Goal: Task Accomplishment & Management: Manage account settings

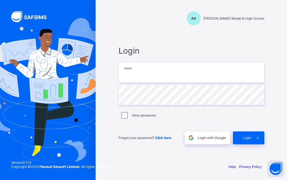
click at [136, 76] on input "email" at bounding box center [192, 73] width 146 height 20
type input "**********"
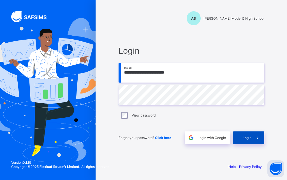
click at [244, 140] on div "Login" at bounding box center [248, 137] width 31 height 13
click at [219, 76] on input "**********" at bounding box center [192, 73] width 146 height 20
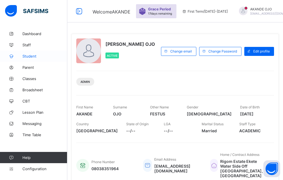
click at [35, 56] on span "Student" at bounding box center [44, 56] width 45 height 4
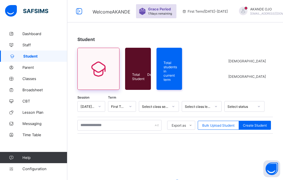
click at [90, 70] on icon at bounding box center [99, 69] width 24 height 20
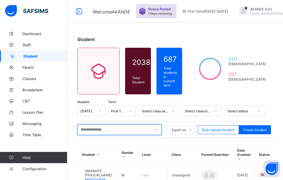
click at [92, 130] on input "text" at bounding box center [119, 129] width 84 height 11
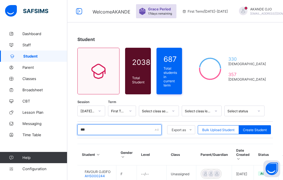
type input "**********"
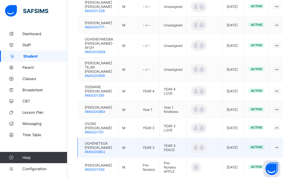
scroll to position [196, 0]
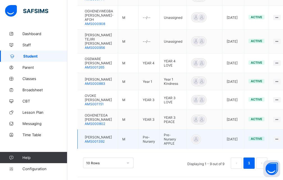
click at [82, 139] on div at bounding box center [82, 139] width 0 height 0
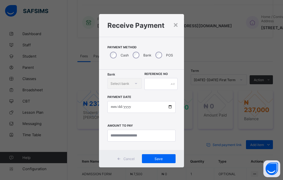
scroll to position [196, 0]
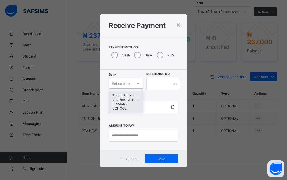
click at [134, 82] on div at bounding box center [138, 83] width 10 height 9
drag, startPoint x: 123, startPoint y: 100, endPoint x: 127, endPoint y: 92, distance: 9.4
click at [124, 99] on div "Zenith Bank - ALVINAS MODEL PRIMARY SCHOOL" at bounding box center [126, 101] width 34 height 21
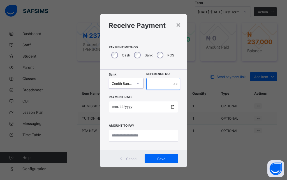
click at [162, 81] on input "text" at bounding box center [164, 84] width 34 height 12
type input "********"
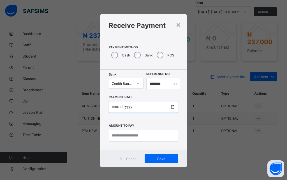
click at [122, 107] on input "date" at bounding box center [143, 107] width 69 height 12
click at [113, 106] on input "date" at bounding box center [143, 107] width 69 height 12
click at [120, 107] on input "**********" at bounding box center [143, 107] width 69 height 12
type input "**********"
click at [113, 106] on input "**********" at bounding box center [143, 107] width 69 height 12
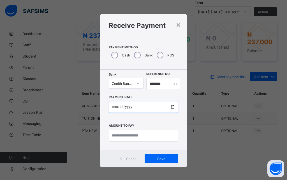
type input "**********"
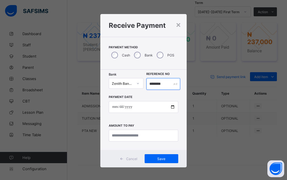
click at [163, 84] on input "********" at bounding box center [164, 84] width 34 height 12
click at [165, 83] on input "********" at bounding box center [164, 84] width 34 height 12
type input "*"
type input "********"
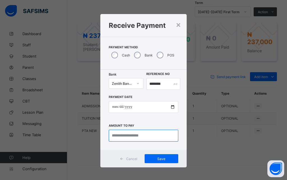
click at [129, 134] on input "currency" at bounding box center [143, 136] width 69 height 12
type input "*********"
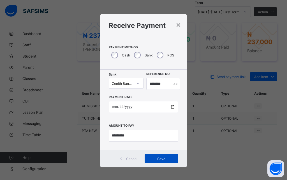
click at [157, 159] on span "Save" at bounding box center [161, 159] width 25 height 4
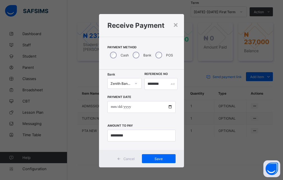
click at [220, 61] on div "**********" at bounding box center [141, 90] width 283 height 180
drag, startPoint x: 159, startPoint y: 161, endPoint x: 172, endPoint y: 147, distance: 18.3
click at [161, 158] on span "Save" at bounding box center [158, 159] width 25 height 4
click at [196, 82] on div "**********" at bounding box center [141, 90] width 283 height 180
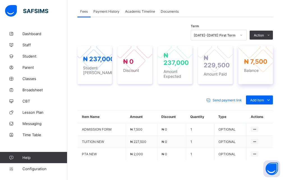
scroll to position [168, 0]
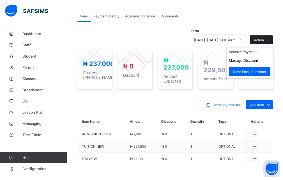
click at [271, 42] on icon at bounding box center [269, 40] width 4 height 4
click at [253, 56] on li "Receive Payment" at bounding box center [250, 51] width 46 height 9
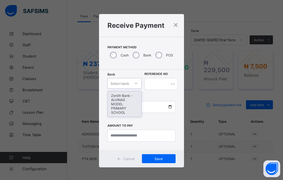
click at [136, 83] on icon at bounding box center [135, 84] width 3 height 6
drag, startPoint x: 121, startPoint y: 100, endPoint x: 131, endPoint y: 92, distance: 13.4
click at [125, 96] on div "Zenith Bank - ALVINAS MODEL PRIMARY SCHOOL" at bounding box center [124, 104] width 33 height 26
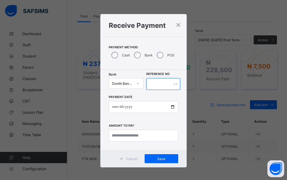
click at [158, 86] on input "text" at bounding box center [164, 84] width 34 height 12
type input "********"
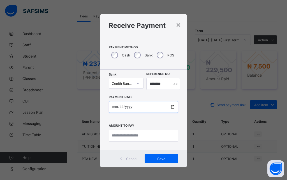
click at [116, 106] on input "date" at bounding box center [143, 107] width 69 height 12
type input "**********"
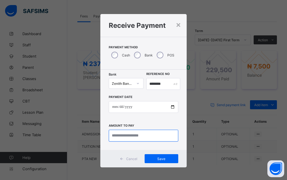
click at [131, 137] on input "currency" at bounding box center [143, 136] width 69 height 12
type input "*******"
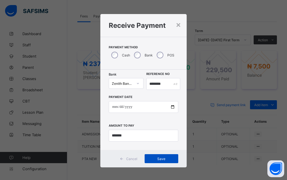
click at [157, 159] on span "Save" at bounding box center [161, 159] width 25 height 4
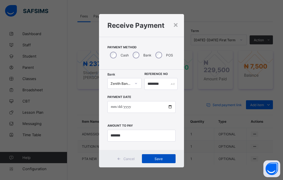
click at [155, 157] on span "Save" at bounding box center [158, 159] width 25 height 4
click at [155, 159] on div "Save" at bounding box center [159, 158] width 34 height 9
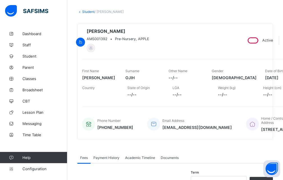
scroll to position [0, 0]
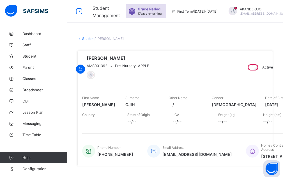
click at [82, 67] on div at bounding box center [82, 67] width 0 height 0
click at [92, 40] on link "Student" at bounding box center [88, 38] width 12 height 4
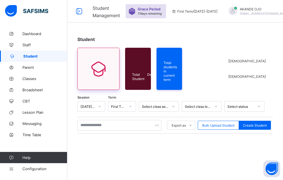
click at [90, 70] on icon at bounding box center [99, 69] width 24 height 20
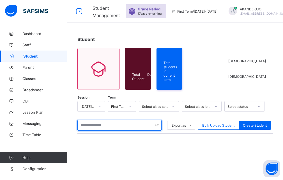
click at [90, 125] on input "text" at bounding box center [119, 125] width 84 height 11
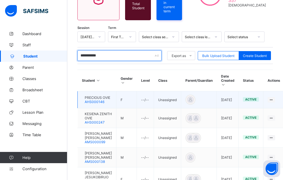
scroll to position [56, 0]
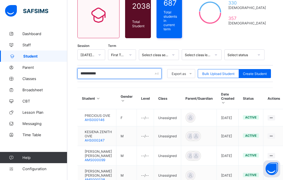
click at [112, 75] on input "**********" at bounding box center [119, 73] width 84 height 11
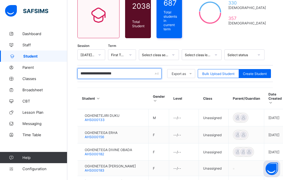
click at [134, 72] on input "**********" at bounding box center [119, 73] width 84 height 11
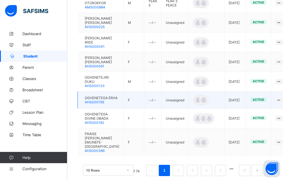
scroll to position [224, 0]
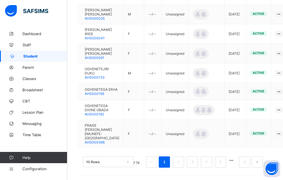
click at [167, 166] on link "1" at bounding box center [164, 161] width 5 height 7
click at [179, 167] on li "2" at bounding box center [178, 161] width 11 height 11
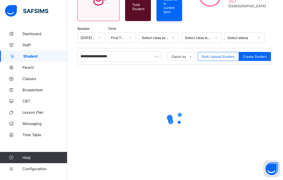
scroll to position [0, 0]
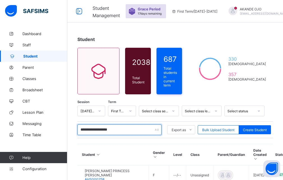
click at [100, 131] on input "**********" at bounding box center [119, 129] width 84 height 11
click at [102, 131] on input "**********" at bounding box center [119, 129] width 84 height 11
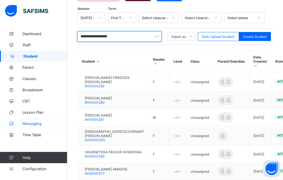
scroll to position [56, 0]
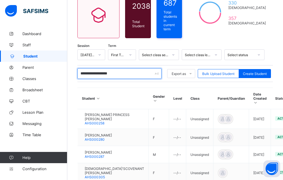
click at [127, 74] on input "**********" at bounding box center [119, 73] width 84 height 11
type input "*"
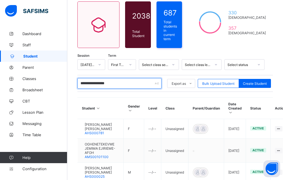
scroll to position [38, 0]
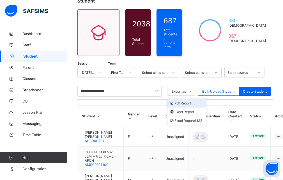
click at [191, 101] on li "Pdf Report" at bounding box center [187, 103] width 38 height 9
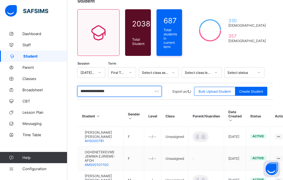
click at [127, 87] on input "**********" at bounding box center [119, 91] width 84 height 11
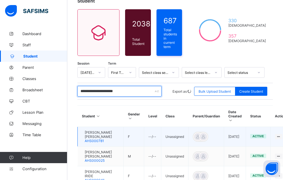
scroll to position [67, 0]
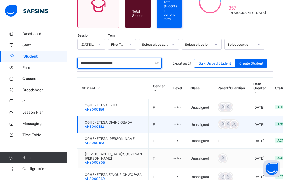
type input "**********"
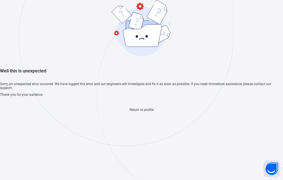
scroll to position [17, 0]
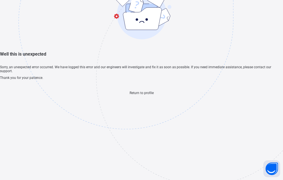
click at [141, 95] on span "Return to profile" at bounding box center [142, 93] width 24 height 4
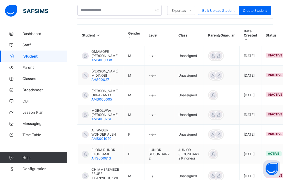
scroll to position [35, 0]
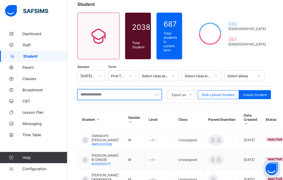
click at [89, 94] on input "text" at bounding box center [119, 94] width 84 height 11
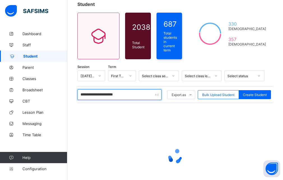
scroll to position [72, 0]
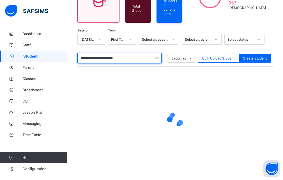
type input "**********"
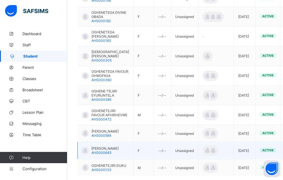
scroll to position [235, 0]
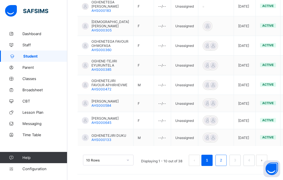
click at [224, 160] on link "2" at bounding box center [220, 160] width 5 height 7
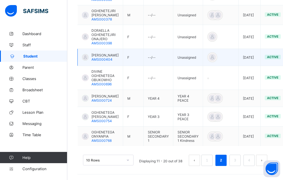
scroll to position [243, 0]
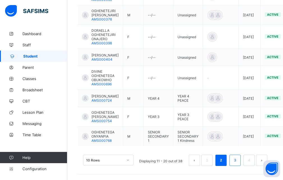
click at [238, 158] on link "3" at bounding box center [234, 160] width 5 height 7
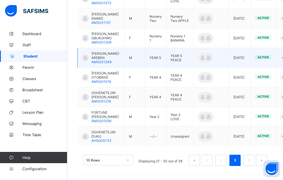
scroll to position [248, 0]
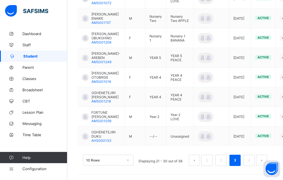
click at [198, 161] on button "prev page" at bounding box center [194, 160] width 11 height 11
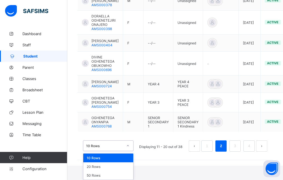
scroll to position [258, 0]
click at [126, 151] on div "option 10 Rows focused, 1 of 3. 3 results available. Use Up and Down to choose …" at bounding box center [108, 145] width 51 height 11
click at [98, 166] on div "20 Rows" at bounding box center [108, 166] width 50 height 9
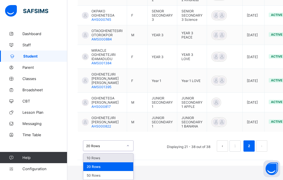
scroll to position [432, 0]
click at [128, 151] on div "option 10 Rows focused, 1 of 3. 3 results available. Use Up and Down to choose …" at bounding box center [108, 145] width 51 height 11
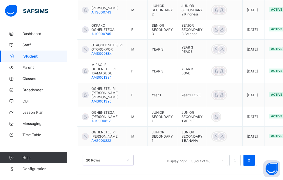
scroll to position [417, 0]
click at [100, 147] on div "0 results available. Select is focused , press Down to open the menu, 20 Rows D…" at bounding box center [175, 157] width 196 height 28
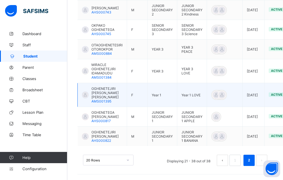
click at [87, 93] on div at bounding box center [85, 95] width 7 height 7
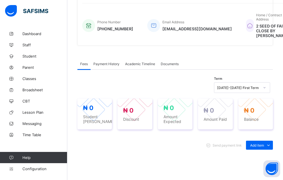
scroll to position [168, 0]
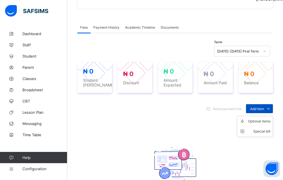
click at [272, 111] on icon at bounding box center [269, 109] width 6 height 6
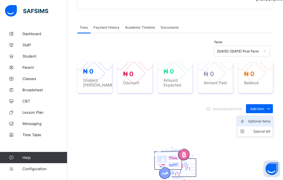
click at [256, 124] on div "Optional items" at bounding box center [259, 121] width 22 height 6
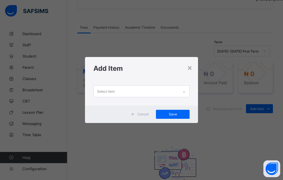
scroll to position [0, 0]
click at [137, 91] on div "Select item" at bounding box center [136, 91] width 85 height 11
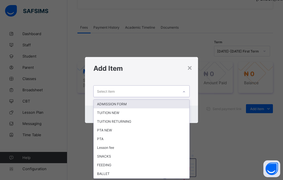
click at [185, 92] on icon at bounding box center [183, 92] width 3 height 6
click at [114, 104] on div "ADMISSION FORM" at bounding box center [142, 104] width 96 height 9
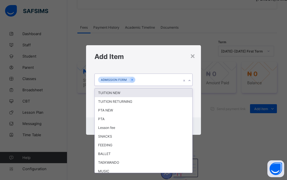
click at [190, 79] on icon at bounding box center [189, 81] width 3 height 6
click at [121, 94] on div "TUITION NEW" at bounding box center [144, 92] width 98 height 9
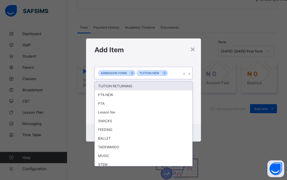
click at [189, 74] on icon at bounding box center [189, 74] width 3 height 6
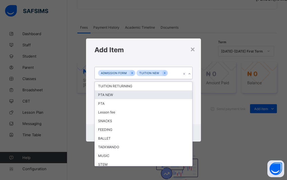
click at [120, 95] on div "PTA NEW" at bounding box center [144, 94] width 98 height 9
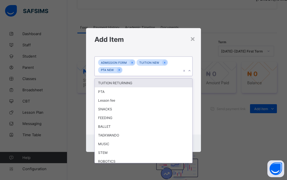
click at [190, 72] on icon at bounding box center [189, 71] width 3 height 6
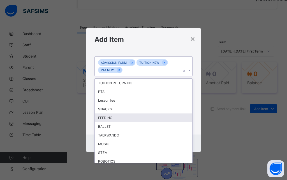
click at [117, 117] on div "FEEDING" at bounding box center [144, 117] width 98 height 9
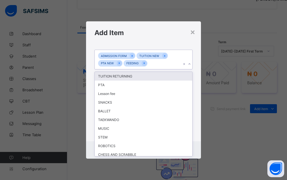
click at [190, 64] on icon at bounding box center [189, 64] width 3 height 6
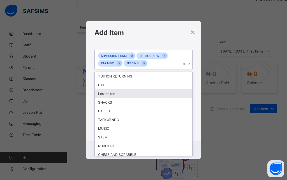
click at [137, 94] on div "Lesson fee" at bounding box center [144, 93] width 98 height 9
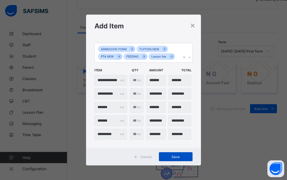
click at [175, 156] on span "Save" at bounding box center [175, 157] width 25 height 4
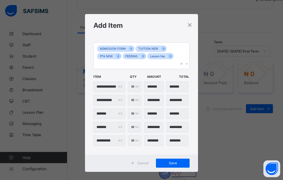
click at [204, 71] on div "**********" at bounding box center [141, 90] width 283 height 180
click at [172, 159] on div "Save" at bounding box center [173, 163] width 34 height 9
click at [173, 161] on span "Save" at bounding box center [172, 163] width 25 height 4
click at [231, 116] on div "**********" at bounding box center [141, 90] width 283 height 180
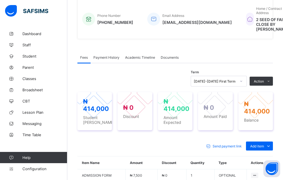
scroll to position [112, 0]
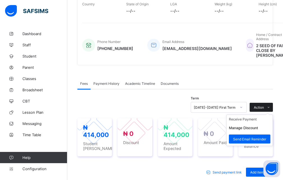
click at [271, 109] on icon at bounding box center [269, 108] width 4 height 4
click at [244, 124] on li "Receive Payment" at bounding box center [250, 119] width 46 height 9
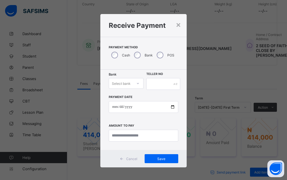
click at [136, 84] on icon at bounding box center [137, 84] width 3 height 6
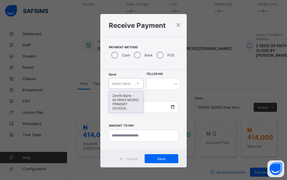
drag, startPoint x: 125, startPoint y: 97, endPoint x: 145, endPoint y: 91, distance: 20.8
click at [126, 97] on div "Zenith Bank - ALVINAS MODEL PRIMARY SCHOOL" at bounding box center [126, 101] width 34 height 21
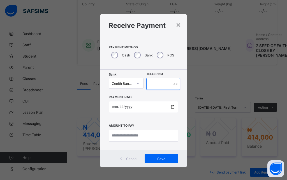
click at [156, 86] on input "text" at bounding box center [164, 84] width 34 height 12
type input "********"
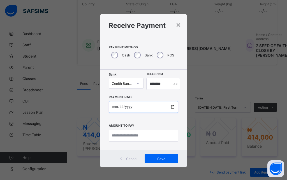
click at [114, 106] on input "date" at bounding box center [143, 107] width 69 height 12
type input "**********"
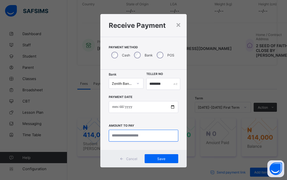
click at [130, 136] on input "currency" at bounding box center [143, 136] width 69 height 12
type input "*********"
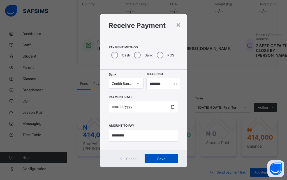
click at [156, 161] on span "Save" at bounding box center [161, 159] width 25 height 4
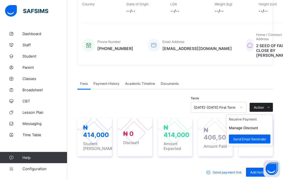
click at [271, 109] on icon at bounding box center [269, 108] width 4 height 4
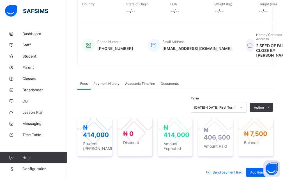
click at [0, 0] on button "Manage Discount" at bounding box center [0, 0] width 0 height 0
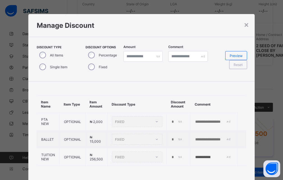
type input "*"
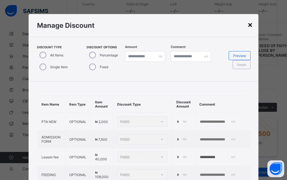
click at [248, 24] on div "×" at bounding box center [250, 25] width 5 height 10
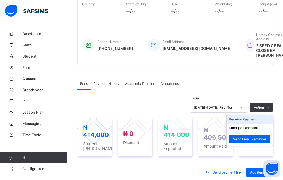
click at [247, 123] on li "Receive Payment" at bounding box center [250, 119] width 46 height 9
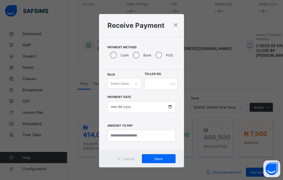
click at [135, 83] on icon at bounding box center [135, 84] width 3 height 6
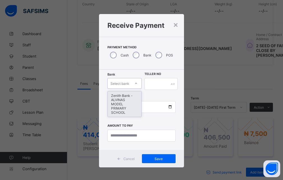
click at [123, 97] on div "Zenith Bank - ALVINAS MODEL PRIMARY SCHOOL" at bounding box center [124, 104] width 33 height 26
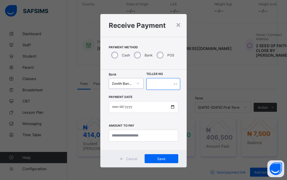
click at [160, 86] on input "text" at bounding box center [164, 84] width 34 height 12
type input "********"
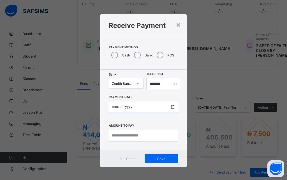
click at [109, 104] on input "date" at bounding box center [143, 107] width 69 height 12
type input "**********"
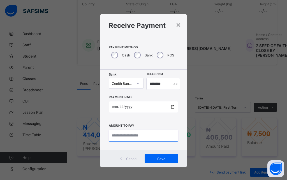
click at [118, 136] on input "currency" at bounding box center [143, 136] width 69 height 12
type input "*******"
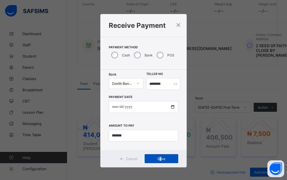
click at [159, 158] on span "Save" at bounding box center [161, 159] width 25 height 4
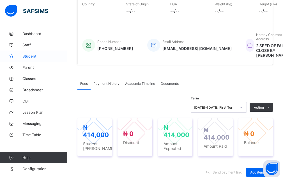
click at [31, 56] on span "Student" at bounding box center [44, 56] width 45 height 4
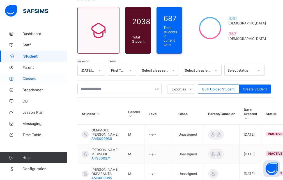
scroll to position [28, 0]
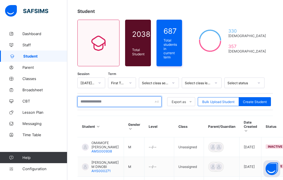
click at [94, 100] on input "text" at bounding box center [119, 101] width 84 height 11
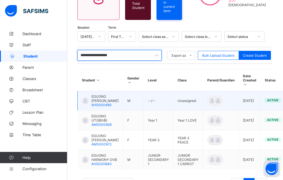
scroll to position [84, 0]
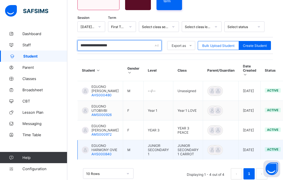
type input "**********"
click at [88, 153] on div at bounding box center [85, 150] width 7 height 7
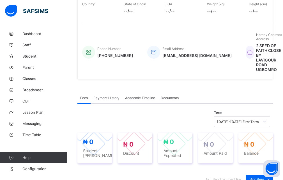
scroll to position [168, 0]
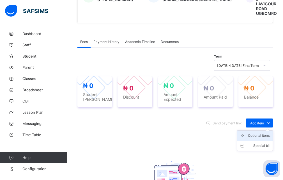
click at [262, 133] on div "Optional items" at bounding box center [259, 136] width 22 height 6
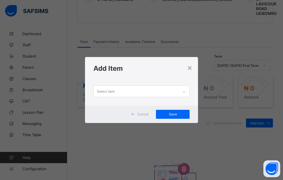
scroll to position [0, 0]
click at [185, 91] on icon at bounding box center [183, 92] width 3 height 6
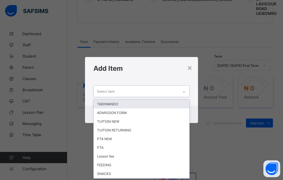
click at [184, 92] on icon at bounding box center [183, 92] width 3 height 6
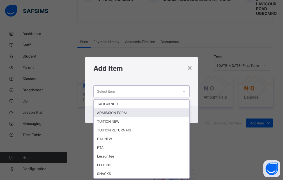
click at [123, 113] on div "ADMISSION FORM" at bounding box center [142, 112] width 96 height 9
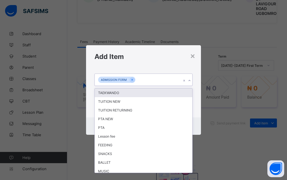
click at [189, 79] on icon at bounding box center [189, 81] width 3 height 6
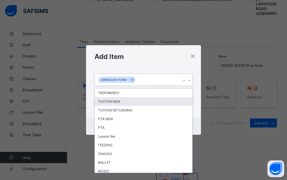
click at [117, 102] on div "TUITION NEW" at bounding box center [144, 101] width 98 height 9
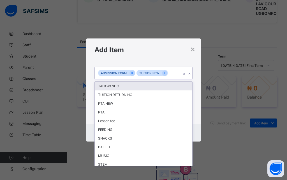
click at [190, 73] on icon at bounding box center [189, 74] width 3 height 6
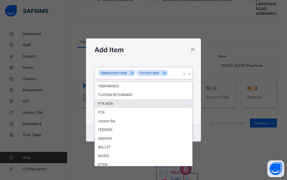
click at [109, 104] on div "PTA NEW" at bounding box center [144, 103] width 98 height 9
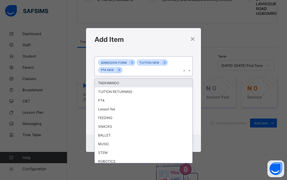
click at [189, 70] on icon at bounding box center [189, 71] width 3 height 6
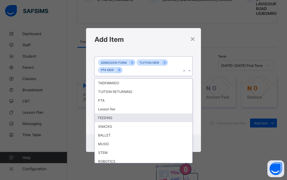
click at [116, 118] on div "FEEDING" at bounding box center [144, 117] width 98 height 9
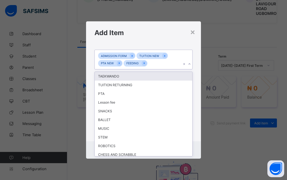
click at [189, 64] on icon at bounding box center [189, 64] width 3 height 6
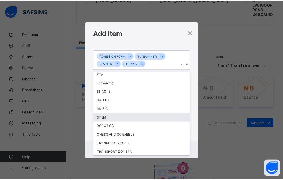
scroll to position [28, 0]
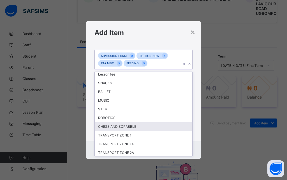
click at [131, 126] on div "CHESS AND SCRABBLE" at bounding box center [144, 126] width 98 height 9
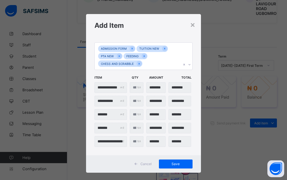
drag, startPoint x: 172, startPoint y: 163, endPoint x: 206, endPoint y: 163, distance: 33.7
click at [173, 163] on span "Save" at bounding box center [175, 164] width 25 height 4
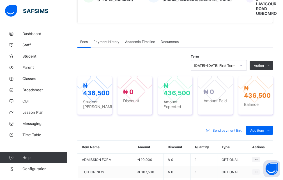
click at [173, 50] on div "Term 2025-2026 First Term Action Receive Payment Manage Discount Send Email Rem…" at bounding box center [175, 152] width 196 height 210
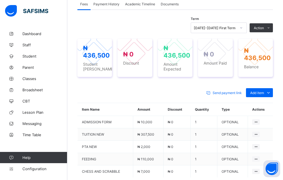
scroll to position [196, 0]
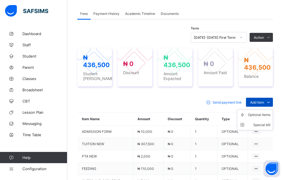
click at [272, 99] on icon at bounding box center [269, 102] width 6 height 6
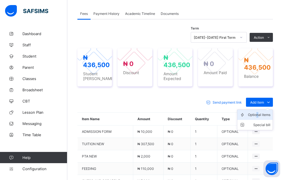
click at [262, 112] on div "Optional items" at bounding box center [259, 115] width 22 height 6
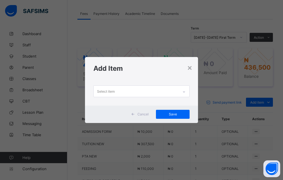
scroll to position [0, 0]
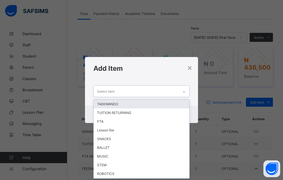
click at [185, 91] on icon at bounding box center [183, 92] width 3 height 6
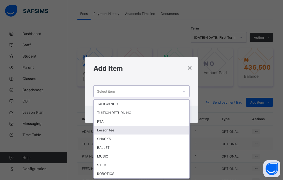
click at [114, 130] on div "Lesson fee" at bounding box center [142, 130] width 96 height 9
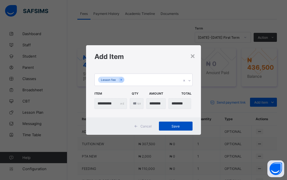
click at [172, 129] on div "Save" at bounding box center [176, 126] width 34 height 9
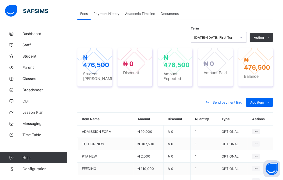
click at [205, 92] on div "Send payment link Add item Optional items Special bill Item Name Amount Discoun…" at bounding box center [175, 165] width 196 height 147
click at [264, 113] on th "Actions" at bounding box center [260, 119] width 25 height 13
click at [263, 115] on th "Actions" at bounding box center [260, 119] width 25 height 13
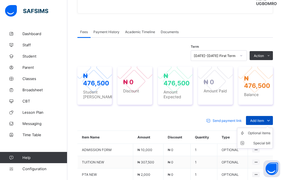
scroll to position [168, 0]
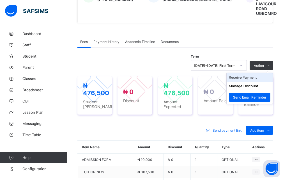
click at [252, 73] on li "Receive Payment" at bounding box center [250, 77] width 46 height 9
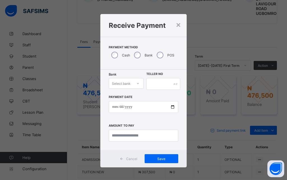
click at [136, 83] on icon at bounding box center [137, 84] width 3 height 6
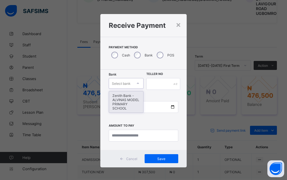
drag, startPoint x: 129, startPoint y: 102, endPoint x: 134, endPoint y: 97, distance: 7.0
click at [131, 101] on div "Zenith Bank - ALVINAS MODEL PRIMARY SCHOOL" at bounding box center [126, 101] width 34 height 21
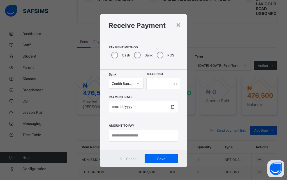
click at [166, 73] on div "Bank Zenith Bank - ALVINAS MODEL PRIMARY SCHOOL Teller No Payment Date Amount t…" at bounding box center [143, 110] width 86 height 80
click at [161, 74] on label "Teller No" at bounding box center [155, 74] width 17 height 4
click at [159, 81] on input "text" at bounding box center [164, 84] width 34 height 12
type input "**********"
click at [119, 107] on input "date" at bounding box center [143, 107] width 69 height 12
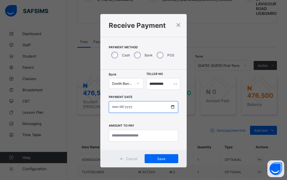
click at [113, 107] on input "date" at bounding box center [143, 107] width 69 height 12
type input "**********"
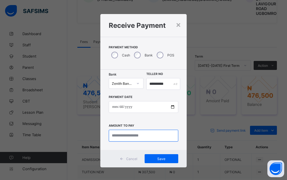
click at [129, 138] on input "currency" at bounding box center [143, 136] width 69 height 12
type input "*********"
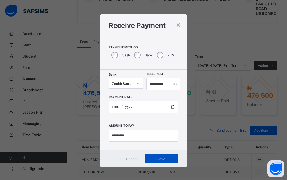
click at [165, 160] on span "Save" at bounding box center [161, 159] width 25 height 4
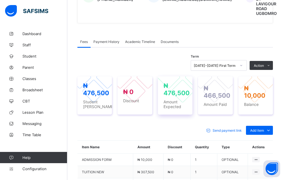
click at [168, 94] on div "₦ 476,500 Amount Expected" at bounding box center [177, 95] width 26 height 27
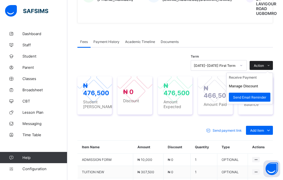
click at [271, 64] on icon at bounding box center [269, 66] width 4 height 4
click at [250, 73] on li "Receive Payment" at bounding box center [250, 77] width 46 height 9
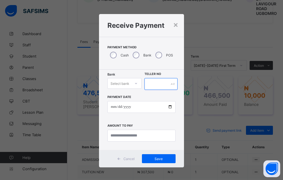
click at [156, 83] on input "text" at bounding box center [161, 84] width 33 height 12
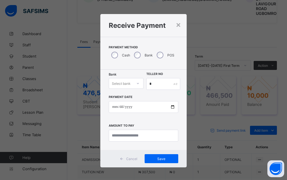
click at [187, 101] on div "× Receive Payment Payment Method Cash Bank POS Bank Select bank Teller No * Pay…" at bounding box center [143, 90] width 287 height 180
click at [150, 84] on input "*" at bounding box center [164, 84] width 34 height 12
type input "**********"
click at [120, 109] on input "date" at bounding box center [143, 107] width 69 height 12
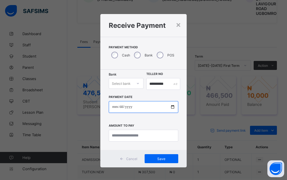
click at [120, 106] on input "date" at bounding box center [143, 107] width 69 height 12
click at [134, 107] on input "date" at bounding box center [143, 107] width 69 height 12
drag, startPoint x: 134, startPoint y: 107, endPoint x: 128, endPoint y: 109, distance: 6.2
click at [134, 108] on input "date" at bounding box center [143, 107] width 69 height 12
click at [112, 108] on input "date" at bounding box center [143, 107] width 69 height 12
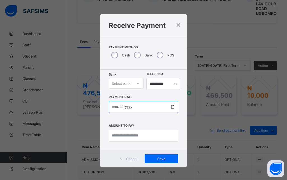
click at [122, 106] on input "date" at bounding box center [143, 107] width 69 height 12
click at [137, 107] on input "date" at bounding box center [143, 107] width 69 height 12
click at [127, 108] on input "date" at bounding box center [143, 107] width 69 height 12
drag, startPoint x: 136, startPoint y: 105, endPoint x: 131, endPoint y: 106, distance: 4.5
click at [132, 106] on input "date" at bounding box center [143, 107] width 69 height 12
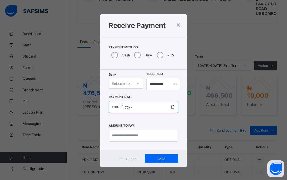
drag, startPoint x: 128, startPoint y: 105, endPoint x: 129, endPoint y: 108, distance: 3.1
click at [129, 108] on input "date" at bounding box center [143, 107] width 69 height 12
click at [130, 107] on input "date" at bounding box center [143, 107] width 69 height 12
click at [120, 108] on input "date" at bounding box center [143, 107] width 69 height 12
drag, startPoint x: 136, startPoint y: 106, endPoint x: 109, endPoint y: 109, distance: 27.1
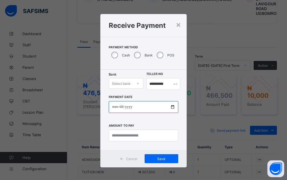
click at [109, 109] on input "date" at bounding box center [143, 107] width 69 height 12
click at [109, 107] on input "date" at bounding box center [143, 107] width 69 height 12
click at [111, 107] on input "date" at bounding box center [143, 107] width 69 height 12
click at [121, 108] on input "date" at bounding box center [143, 107] width 69 height 12
type input "**********"
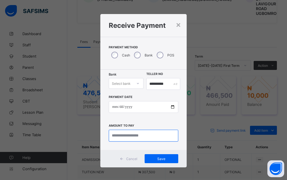
click at [127, 137] on input "currency" at bounding box center [143, 136] width 69 height 12
type input "********"
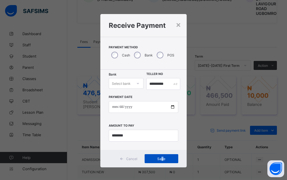
click at [162, 159] on span "Save" at bounding box center [161, 159] width 25 height 4
